Goal: Task Accomplishment & Management: Manage account settings

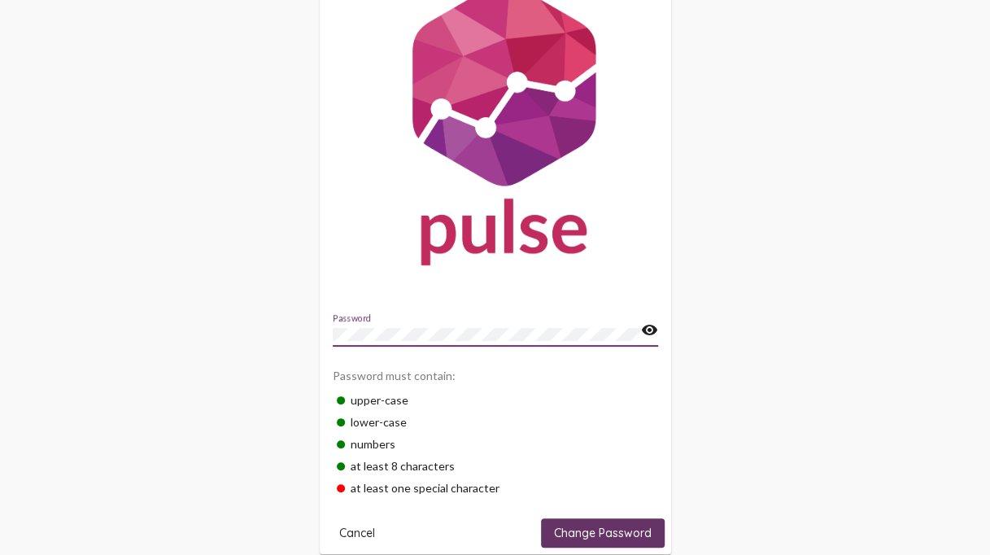
scroll to position [79, 0]
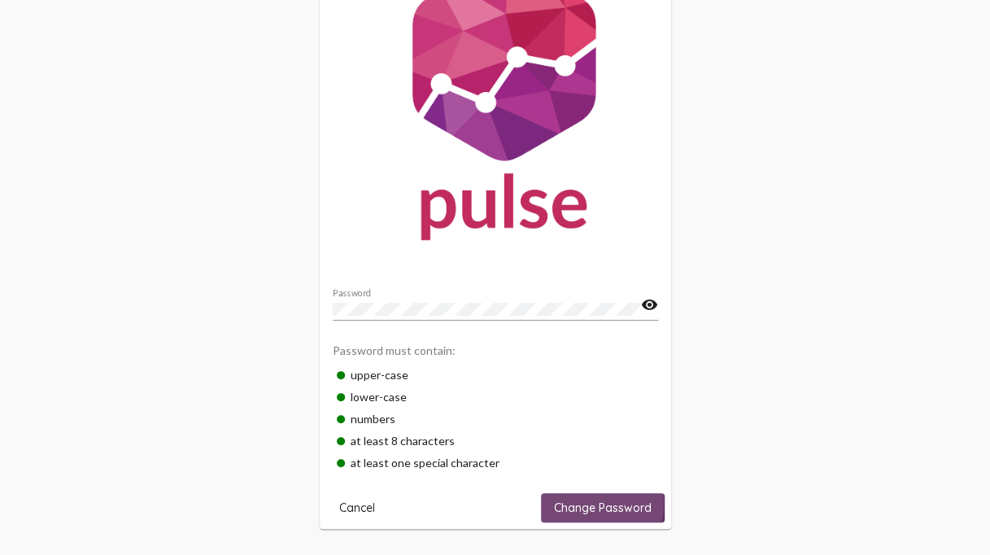
click at [570, 500] on span "Change Password" at bounding box center [603, 507] width 98 height 15
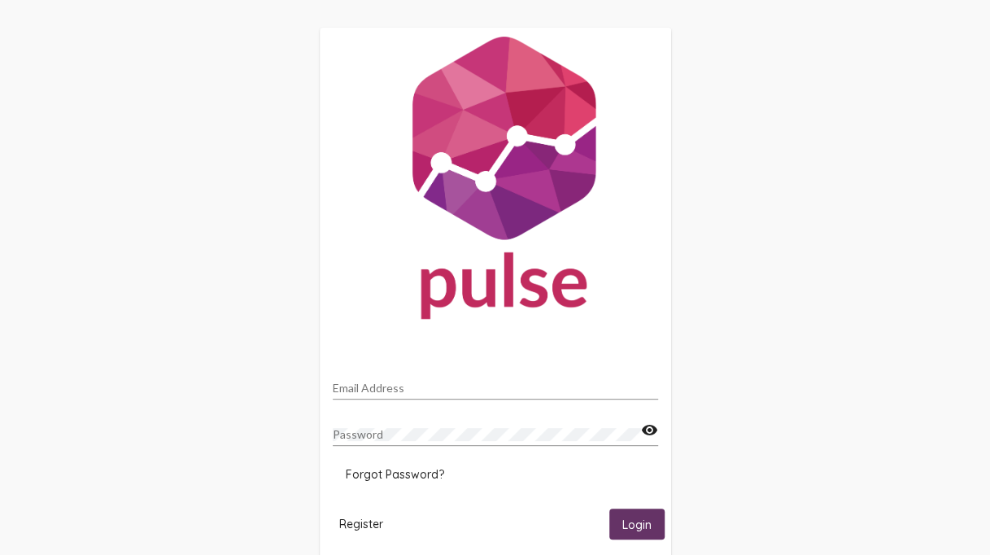
click at [530, 392] on input "Email Address" at bounding box center [495, 388] width 325 height 13
type input "sarah.au@peelregion.ca"
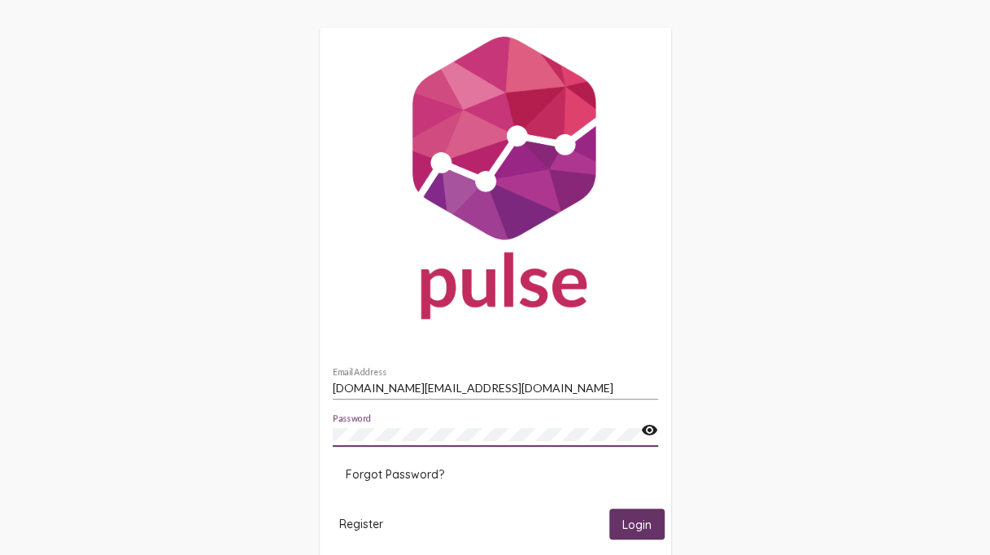
click at [641, 426] on mat-icon "visibility" at bounding box center [649, 431] width 17 height 20
click at [640, 521] on span "Login" at bounding box center [636, 525] width 29 height 15
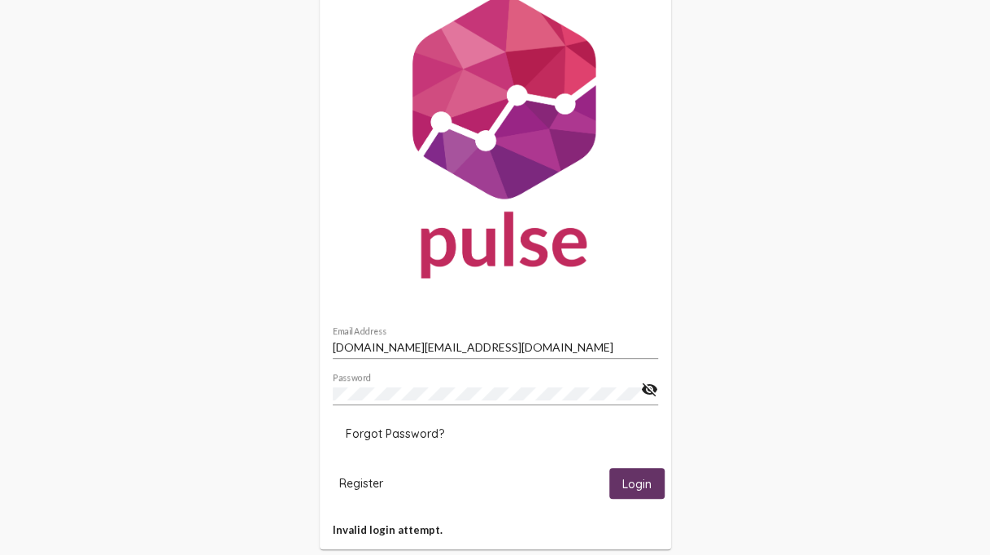
scroll to position [63, 0]
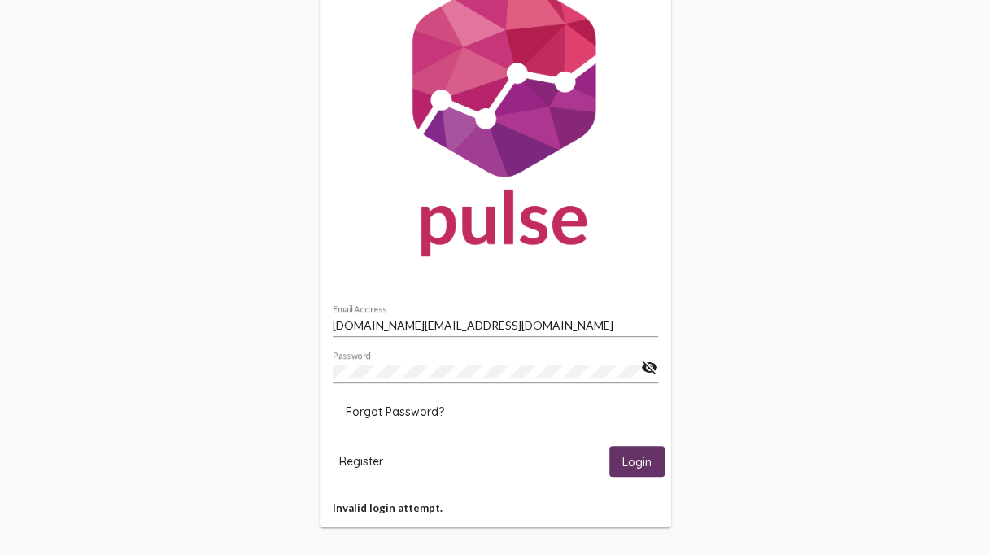
click at [461, 362] on div "Password" at bounding box center [487, 368] width 308 height 32
click at [775, 361] on div "sarah.au@peelregion.ca Email Address Password visibility_off Forgot Password? R…" at bounding box center [495, 246] width 990 height 618
click at [349, 463] on span "Register" at bounding box center [361, 461] width 44 height 15
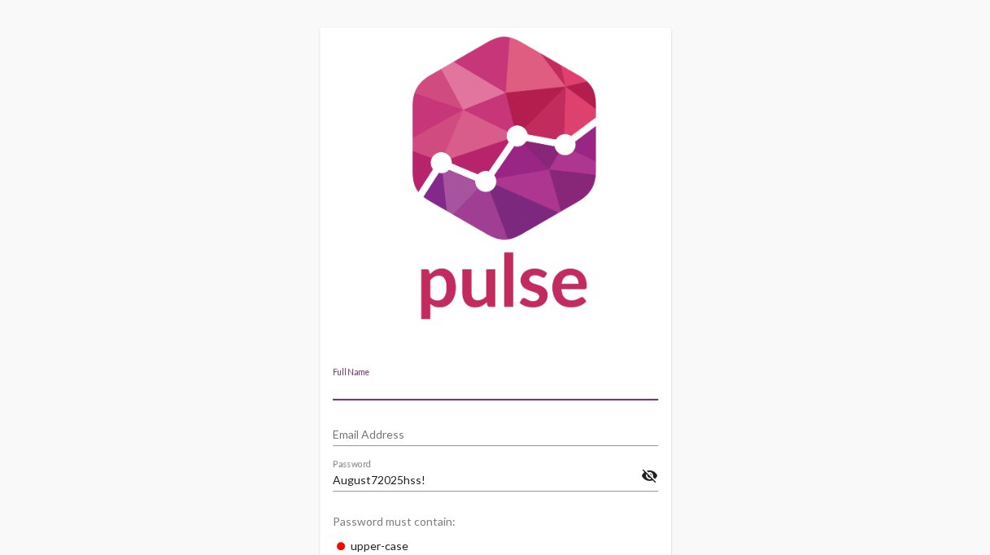
click at [456, 384] on input "Full Name" at bounding box center [495, 388] width 325 height 13
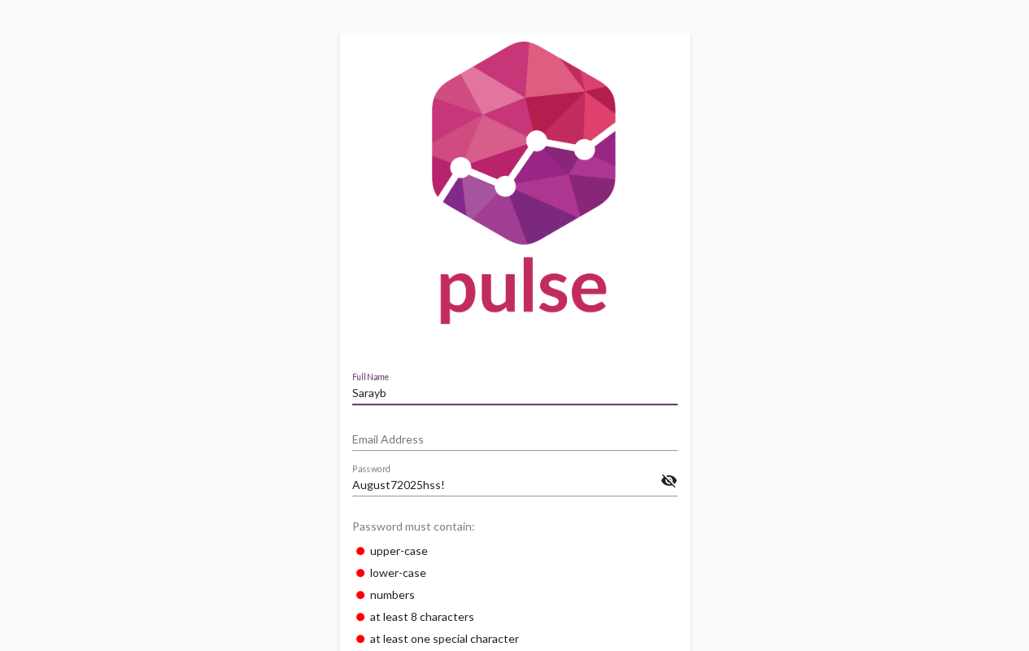
drag, startPoint x: 708, startPoint y: 376, endPoint x: 702, endPoint y: 364, distance: 13.5
click at [708, 376] on div "Sarayb Full Name Email Address August72025hss! Password visibility_off Password…" at bounding box center [514, 391] width 1029 height 782
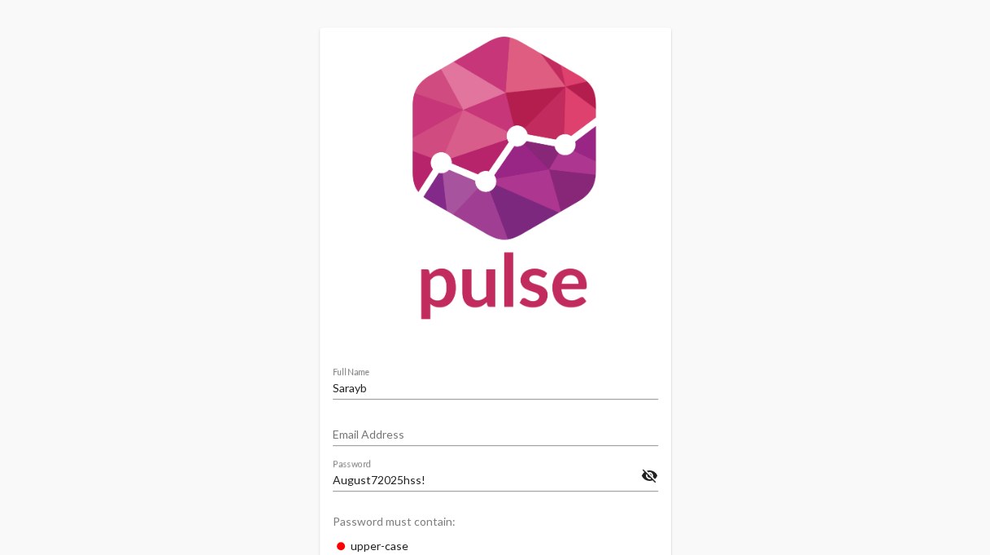
click at [368, 403] on div "Sarayb Full Name" at bounding box center [495, 391] width 325 height 46
click at [378, 386] on input "Sarayb" at bounding box center [495, 388] width 325 height 13
type input "Sarah Au"
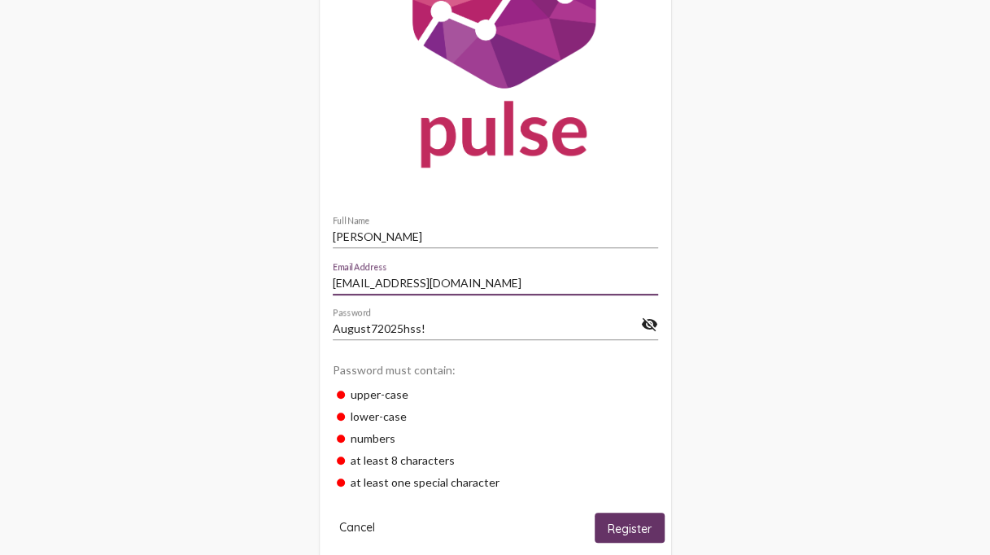
scroll to position [217, 0]
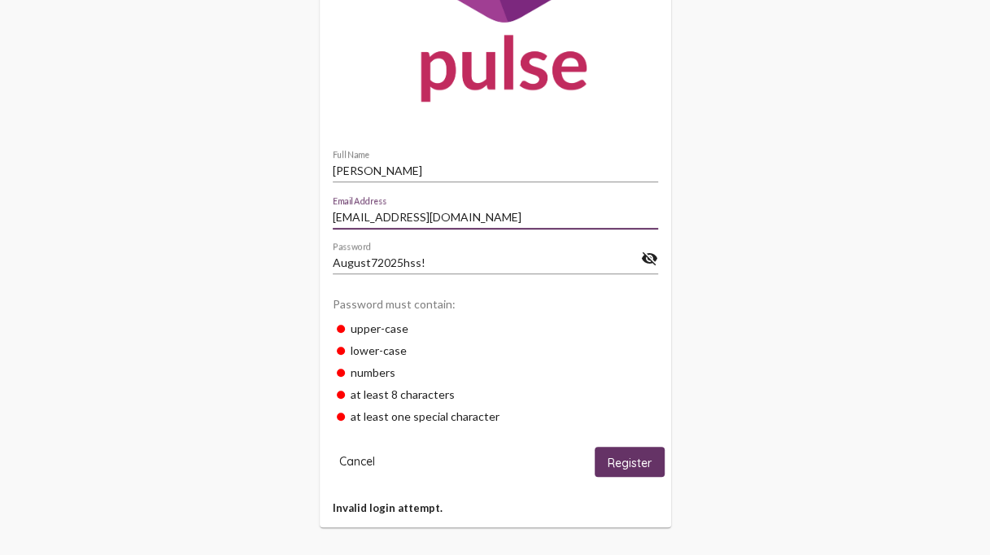
type input "ausarah3@gmail.com"
click at [628, 457] on span "Register" at bounding box center [630, 462] width 44 height 15
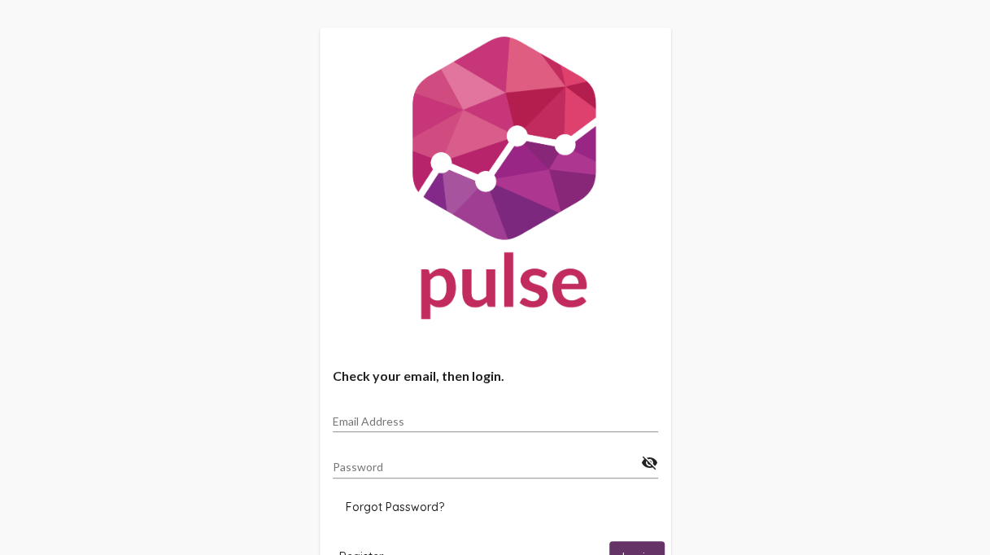
click at [500, 427] on input "Email Address" at bounding box center [495, 421] width 325 height 13
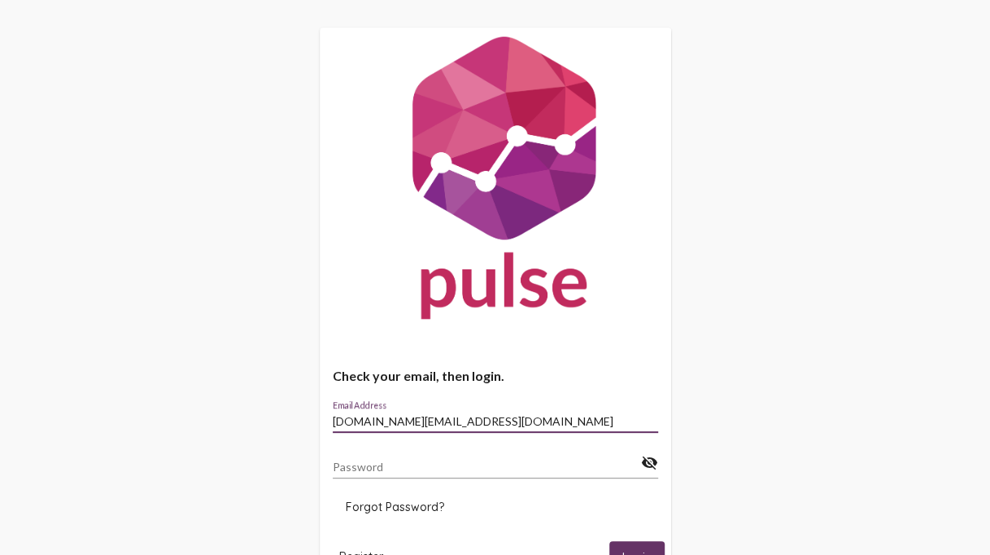
type input "sarah.au@peelregion.ca"
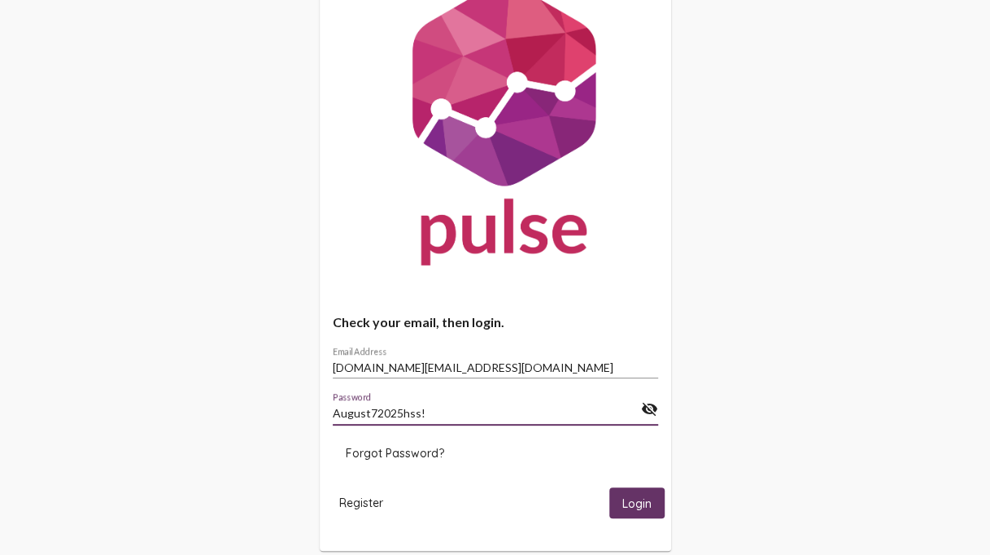
scroll to position [78, 0]
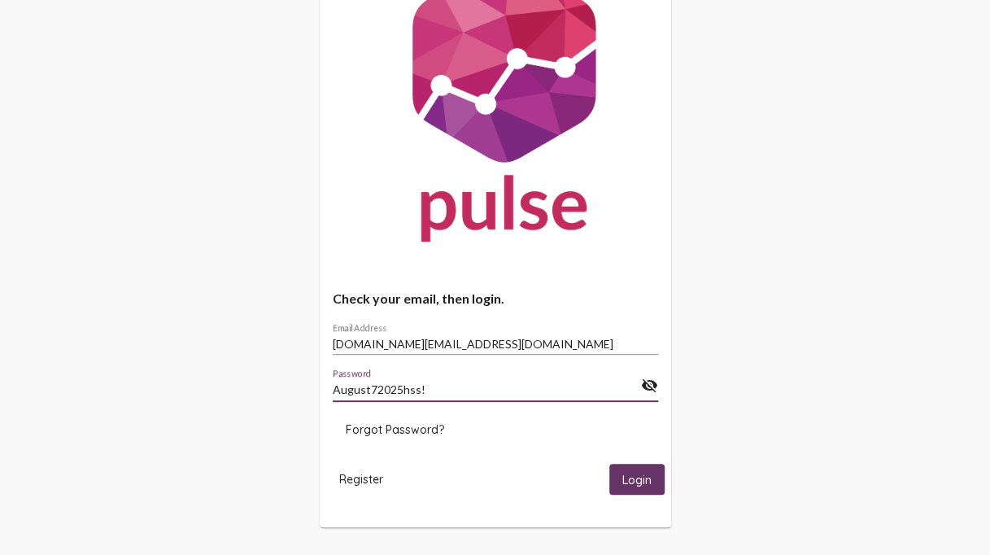
type input "August72025hss!"
click at [635, 480] on span "Login" at bounding box center [636, 480] width 29 height 15
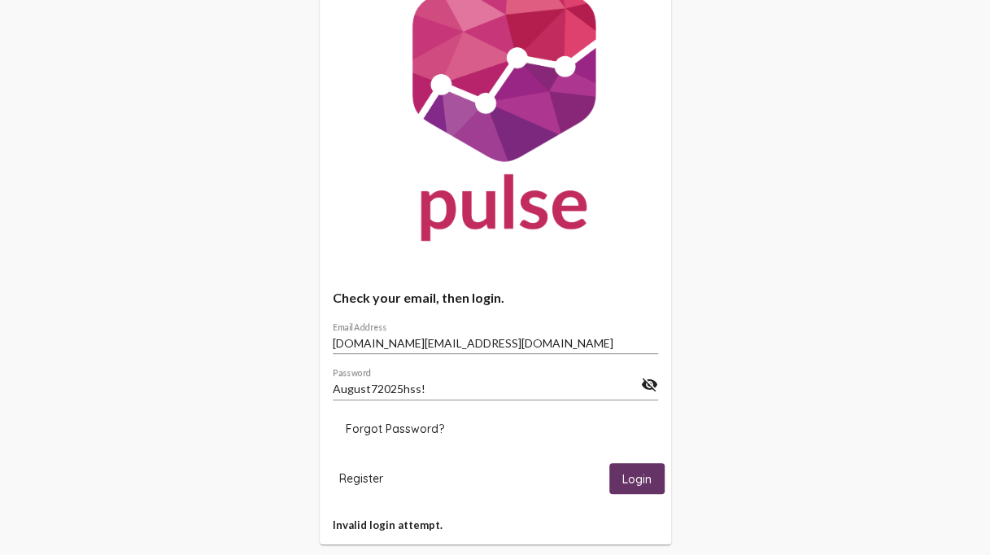
click at [634, 477] on span "Login" at bounding box center [636, 479] width 29 height 15
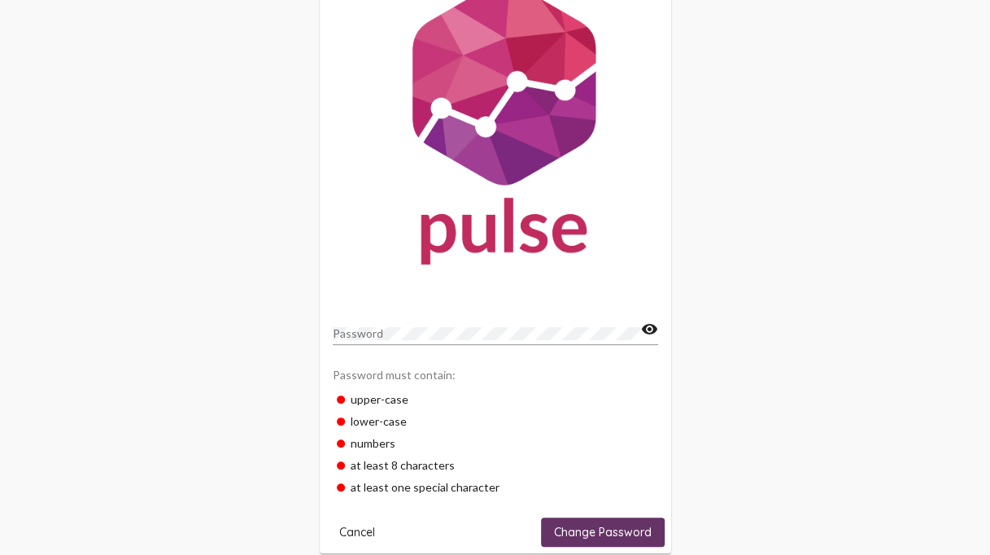
scroll to position [79, 0]
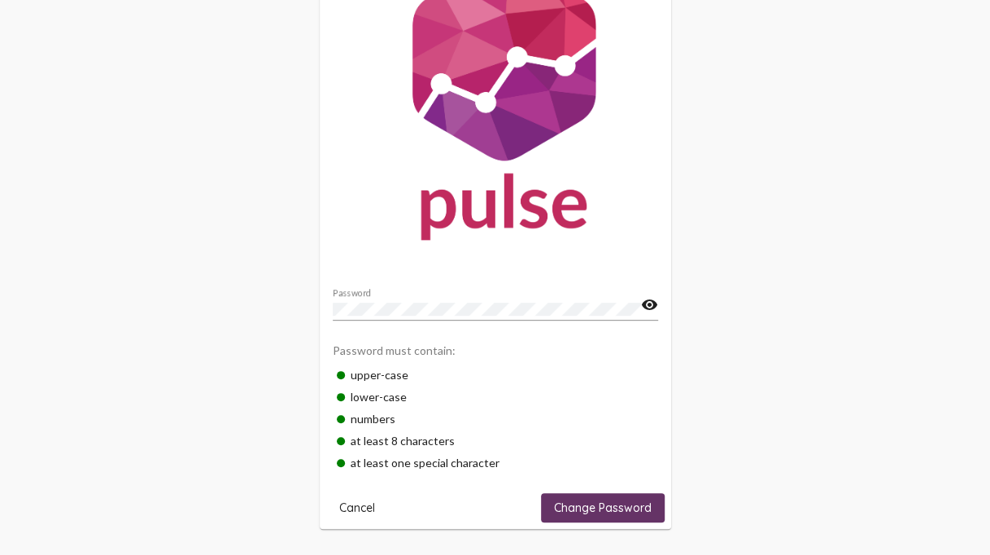
click at [645, 305] on mat-icon "visibility" at bounding box center [649, 305] width 17 height 20
click at [595, 500] on span "Change Password" at bounding box center [603, 507] width 98 height 15
click at [571, 509] on span "Change Password" at bounding box center [603, 507] width 98 height 15
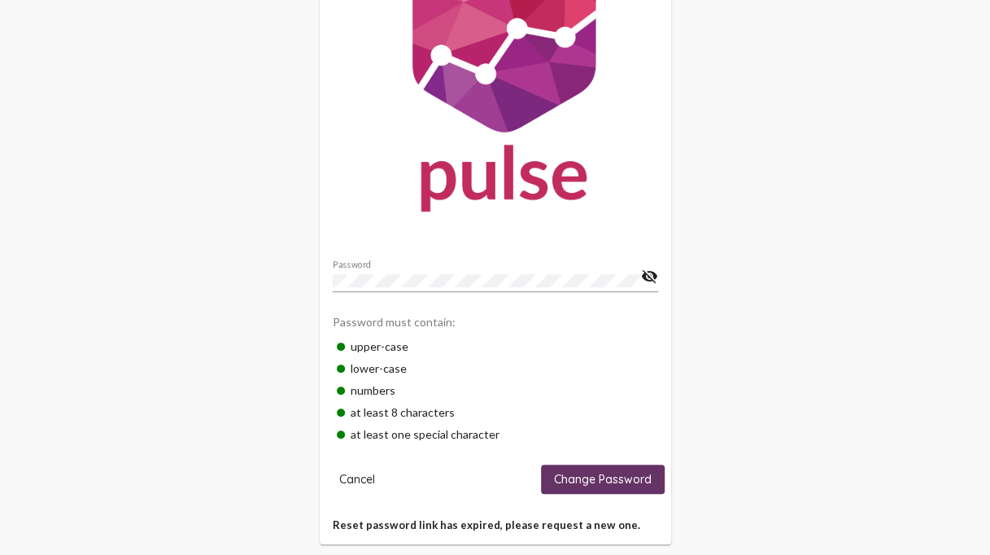
scroll to position [124, 0]
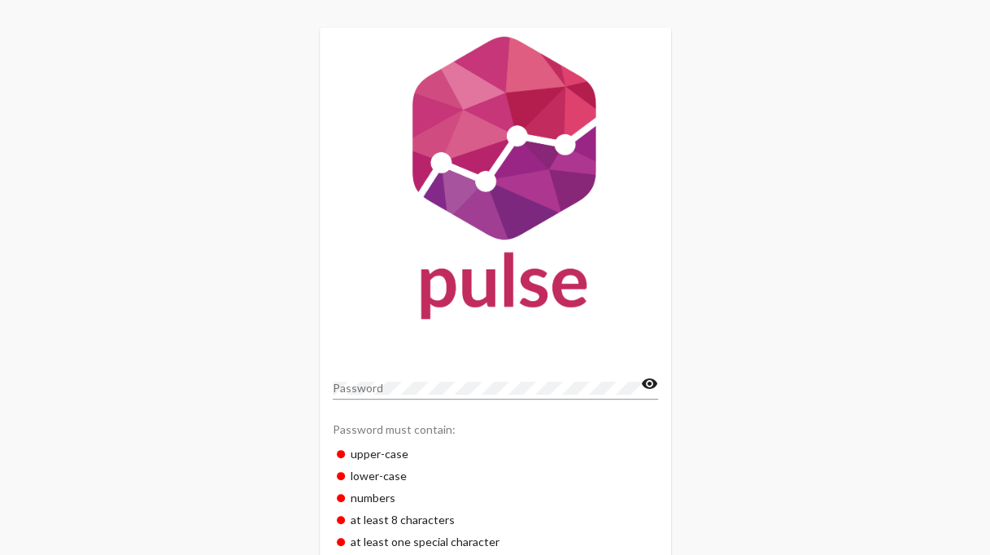
click at [356, 397] on div "Password" at bounding box center [487, 384] width 308 height 32
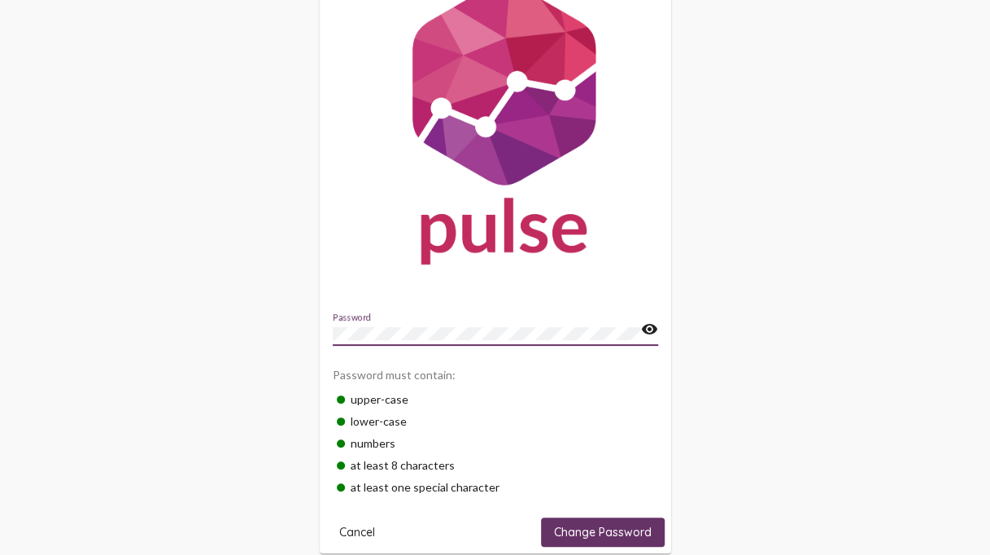
scroll to position [79, 0]
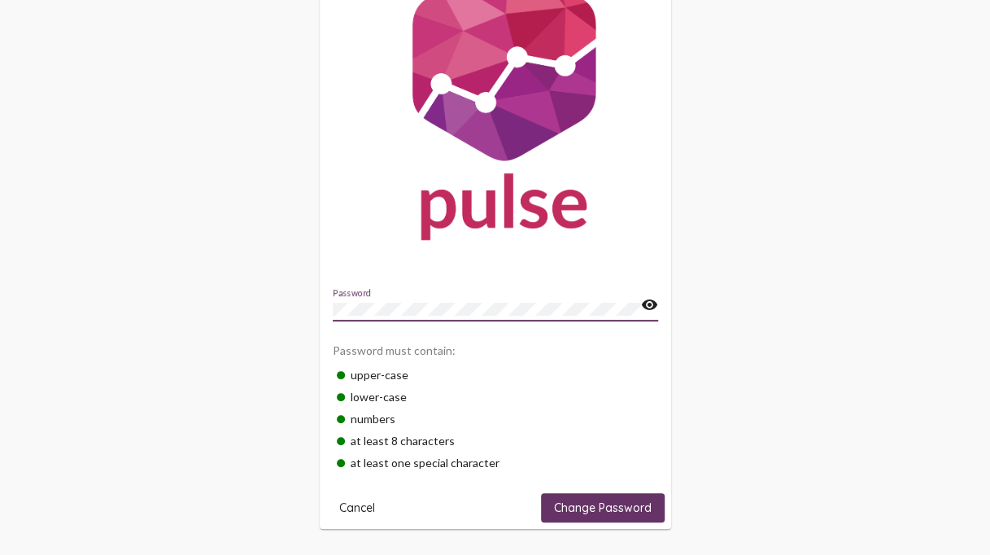
click at [606, 504] on span "Change Password" at bounding box center [603, 507] width 98 height 15
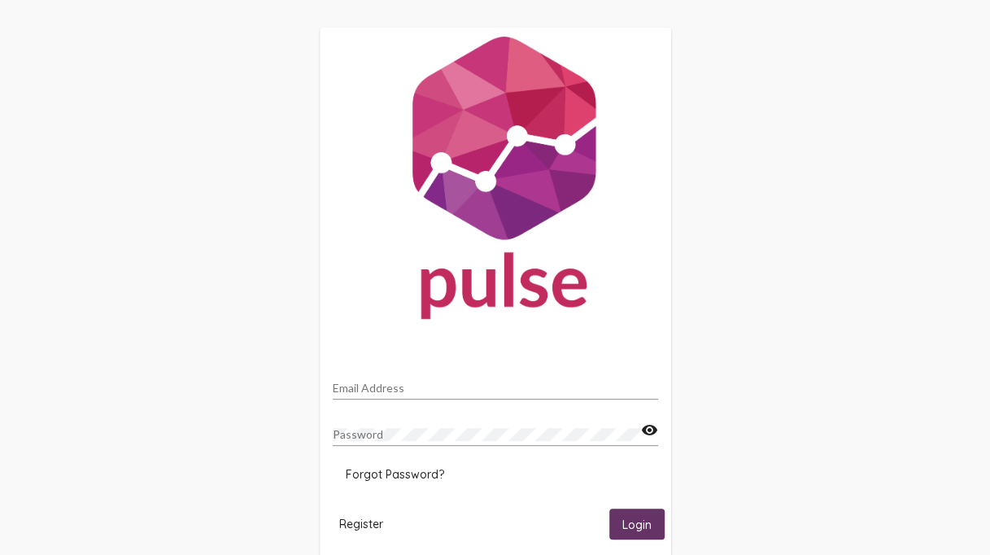
click at [509, 378] on div "Email Address" at bounding box center [495, 384] width 325 height 32
type input "sarah.au@peelregion.ca"
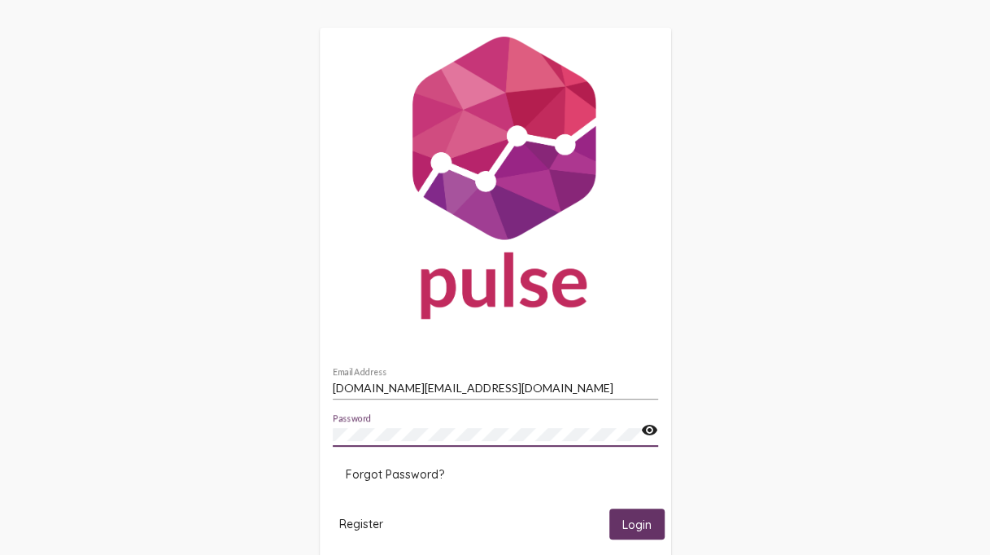
click at [640, 520] on span "Login" at bounding box center [636, 525] width 29 height 15
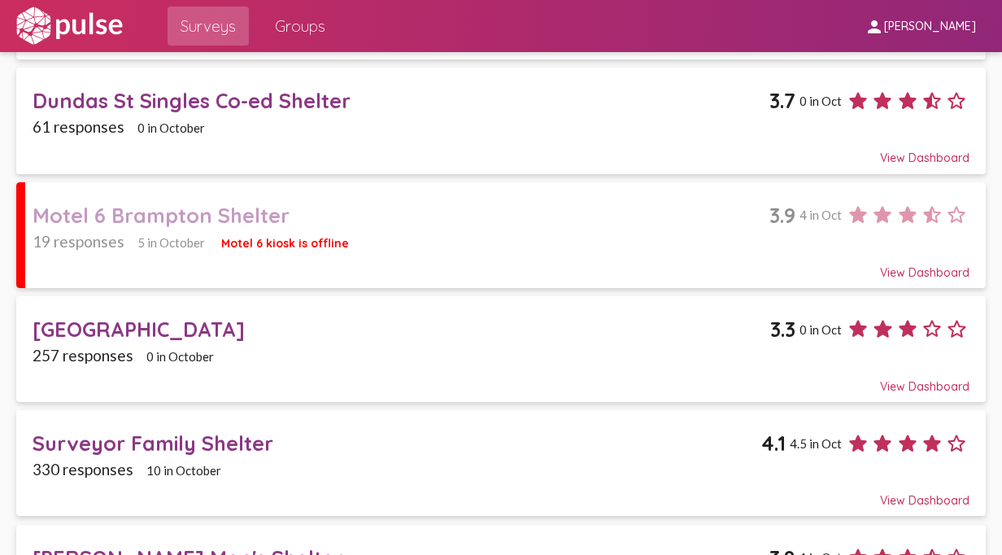
scroll to position [242, 0]
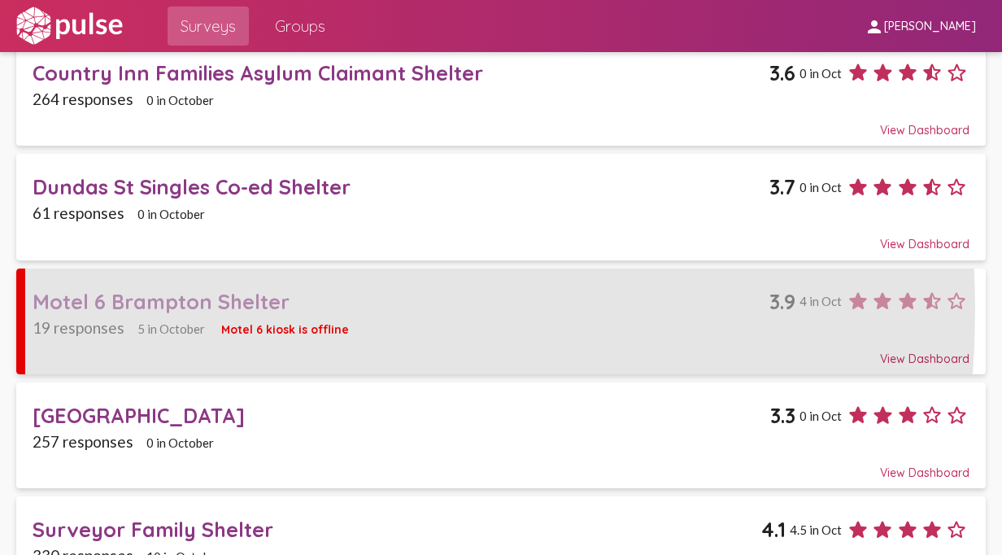
click at [159, 308] on div "Motel 6 Brampton Shelter" at bounding box center [401, 301] width 737 height 25
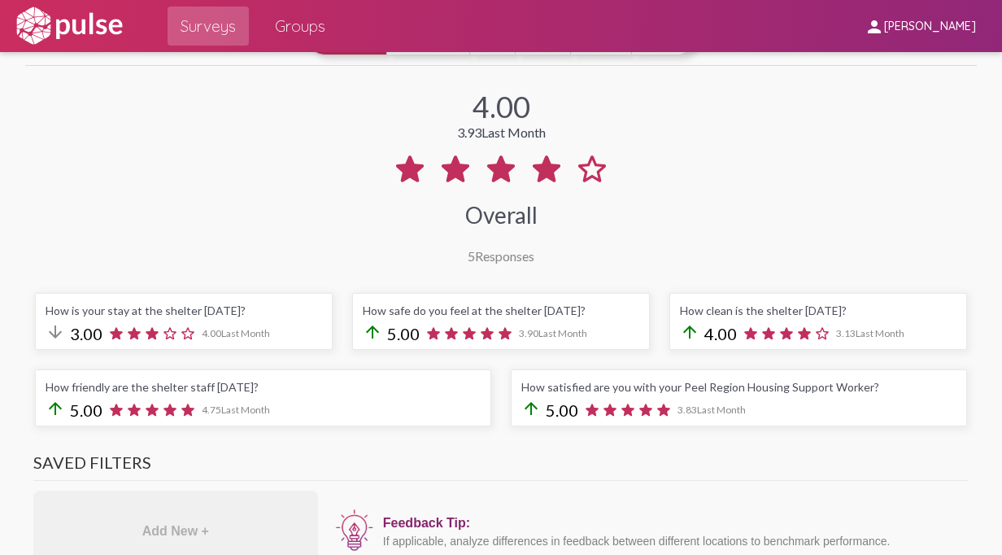
scroll to position [244, 0]
